Goal: Transaction & Acquisition: Book appointment/travel/reservation

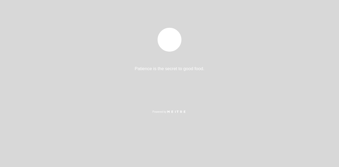
select select "es"
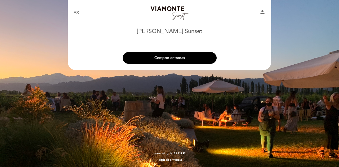
click at [179, 60] on button "Comprar entradas" at bounding box center [169, 58] width 94 height 12
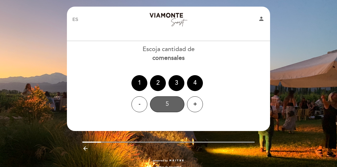
click at [176, 102] on div "5" at bounding box center [167, 104] width 34 height 16
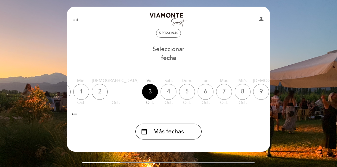
scroll to position [0, 156]
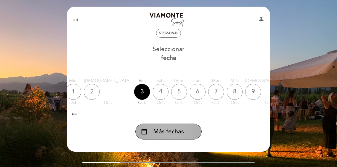
click at [176, 135] on span "Más fechas" at bounding box center [168, 131] width 31 height 9
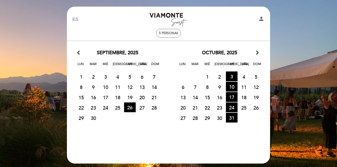
click at [256, 55] on icon "arrow_forward_ios" at bounding box center [257, 52] width 5 height 7
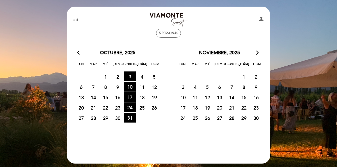
click at [231, 107] on span "21" at bounding box center [232, 108] width 12 height 10
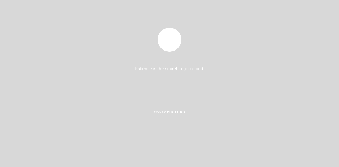
select select "es"
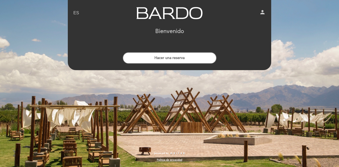
click at [165, 51] on div "Hacer una reserva" at bounding box center [169, 57] width 204 height 20
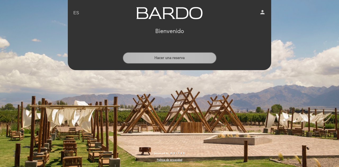
click at [160, 56] on button "Hacer una reserva" at bounding box center [169, 58] width 94 height 12
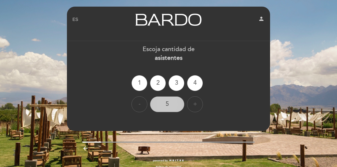
click at [175, 104] on div "5" at bounding box center [167, 104] width 34 height 16
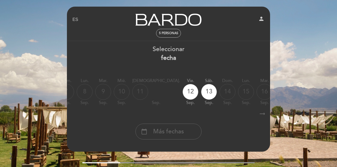
scroll to position [0, 156]
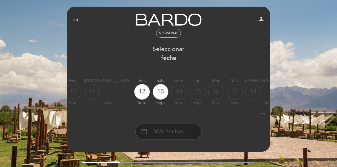
click at [175, 129] on span "Más fechas" at bounding box center [168, 131] width 31 height 9
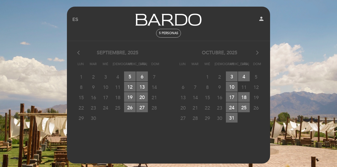
click at [255, 52] on icon "arrow_forward_ios" at bounding box center [257, 52] width 5 height 7
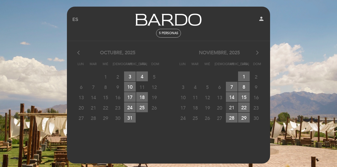
click at [233, 107] on span "21 RESERVAS DISPONIBLES" at bounding box center [232, 107] width 12 height 10
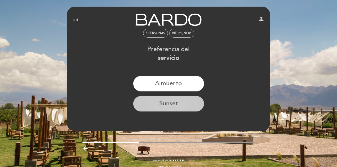
click at [178, 110] on button "Sunset" at bounding box center [168, 104] width 71 height 16
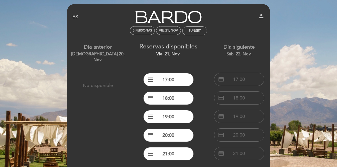
scroll to position [2, 0]
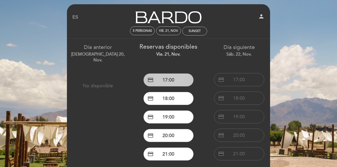
click at [172, 81] on button "credit_card 17:00" at bounding box center [168, 79] width 50 height 13
